Goal: Navigation & Orientation: Find specific page/section

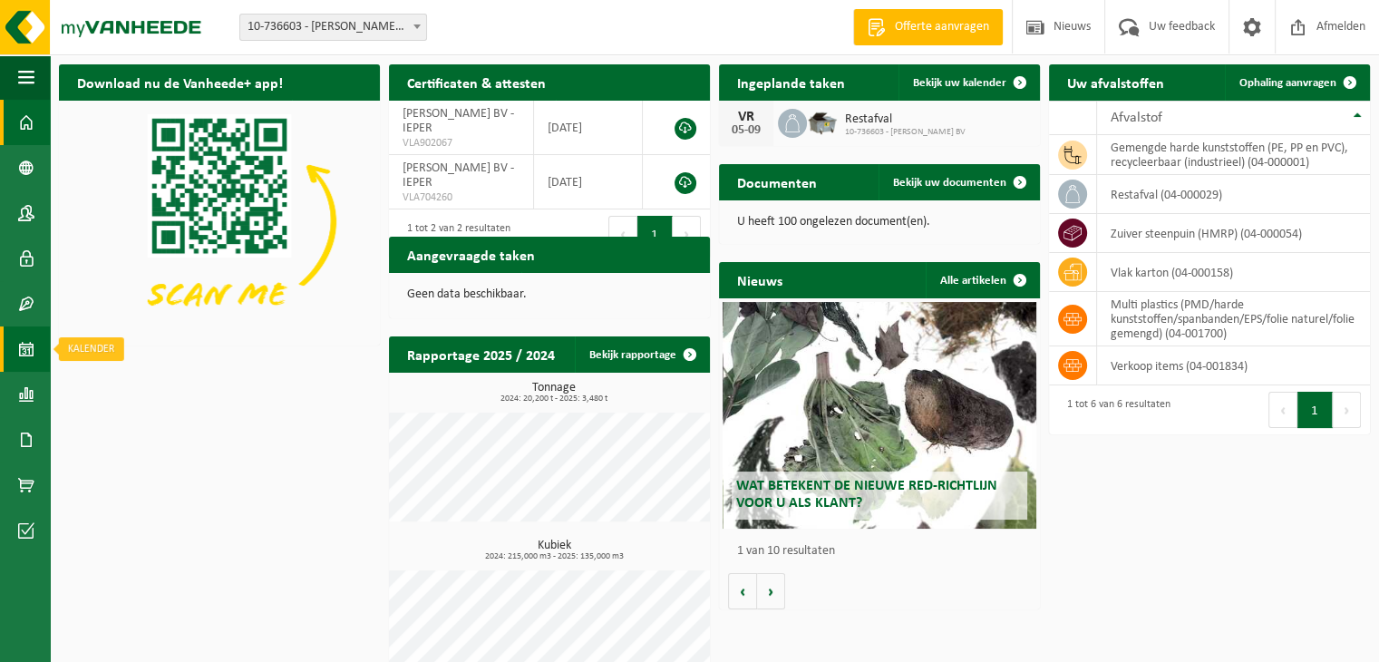
click at [37, 354] on link "Kalender" at bounding box center [25, 348] width 50 height 45
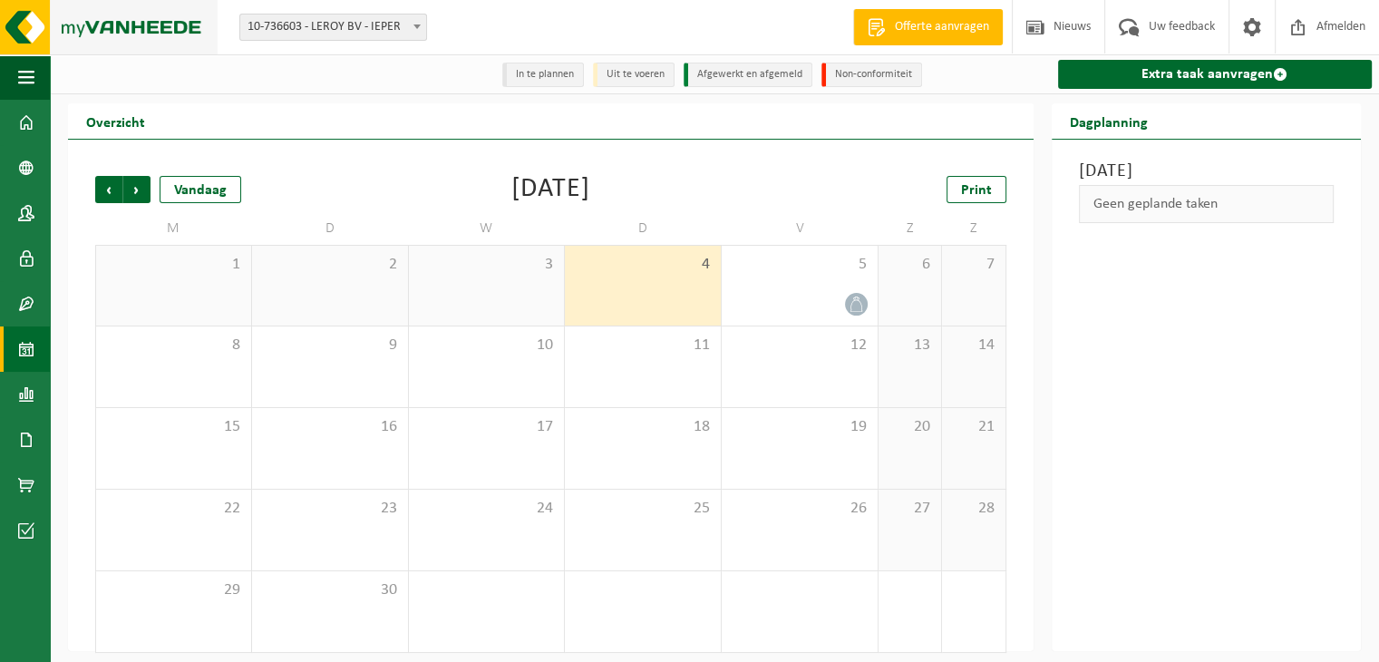
click at [114, 29] on img at bounding box center [109, 27] width 218 height 54
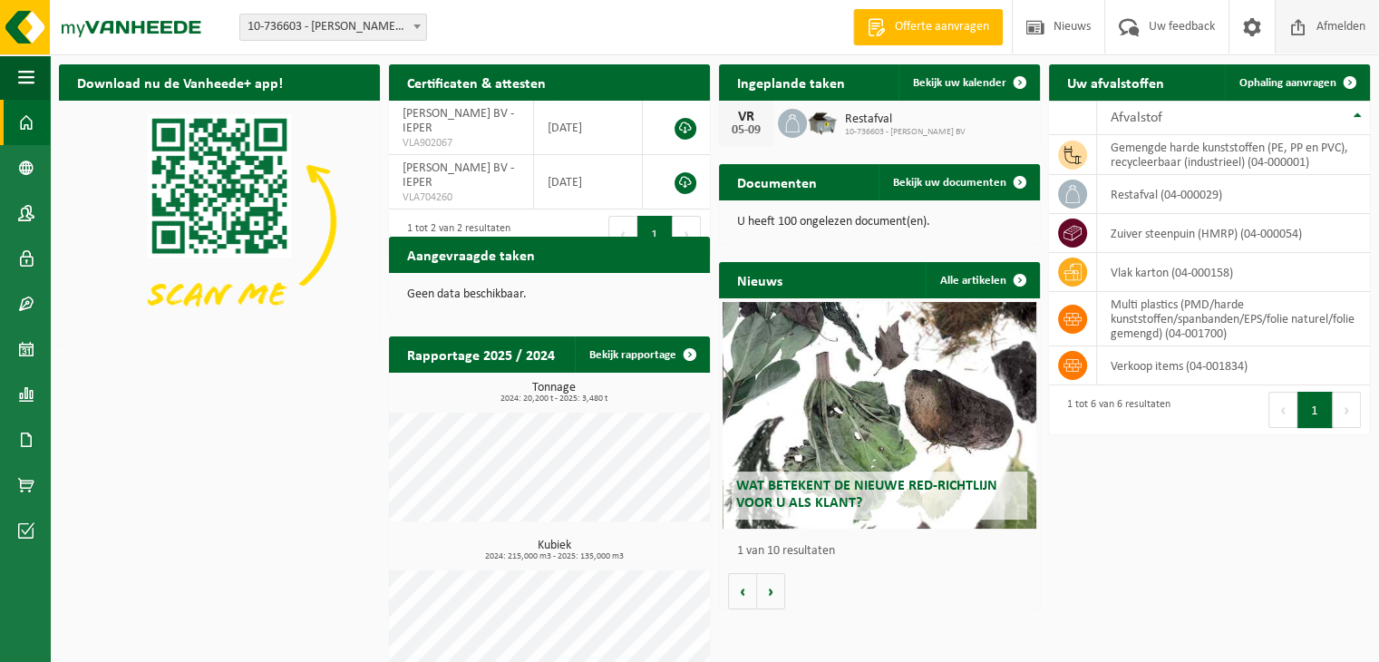
click at [1324, 23] on span "Afmelden" at bounding box center [1341, 26] width 58 height 53
